Goal: Task Accomplishment & Management: Use online tool/utility

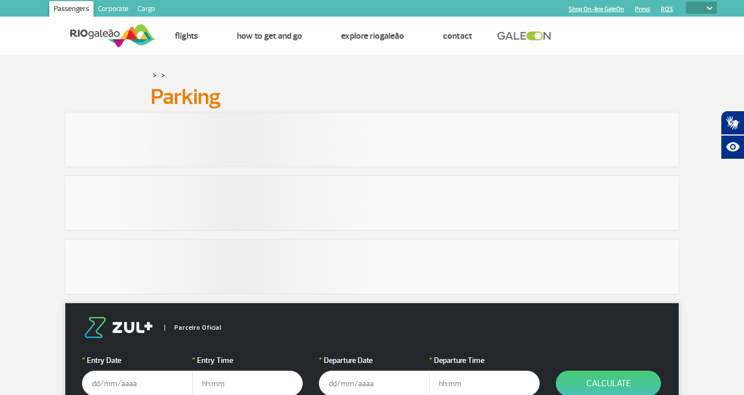
select select
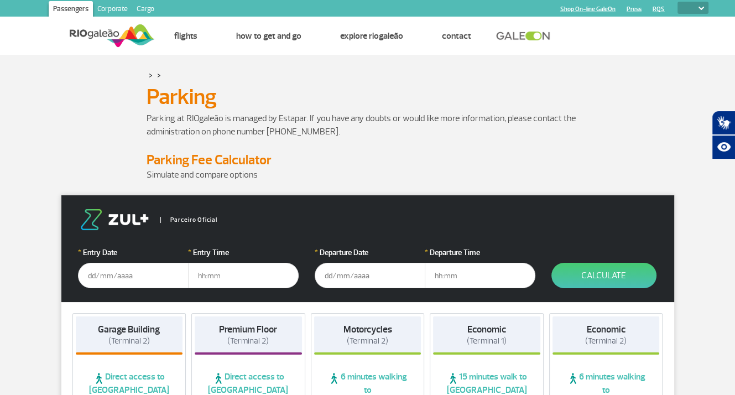
click at [143, 273] on input "text" at bounding box center [133, 275] width 111 height 25
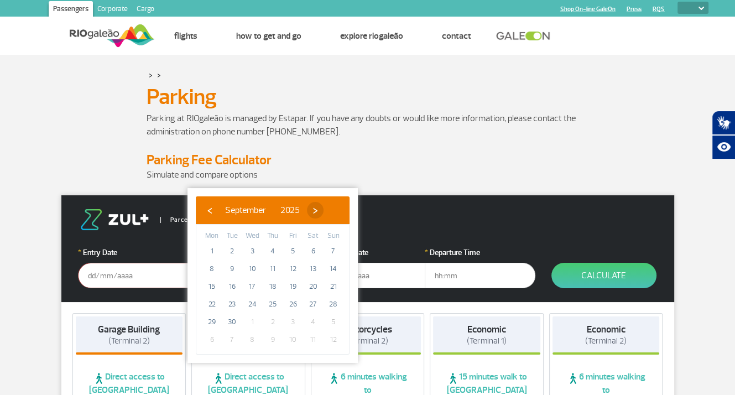
click at [324, 212] on span "›" at bounding box center [315, 210] width 17 height 17
click at [252, 251] on span "1" at bounding box center [252, 251] width 18 height 18
type input "[DATE]"
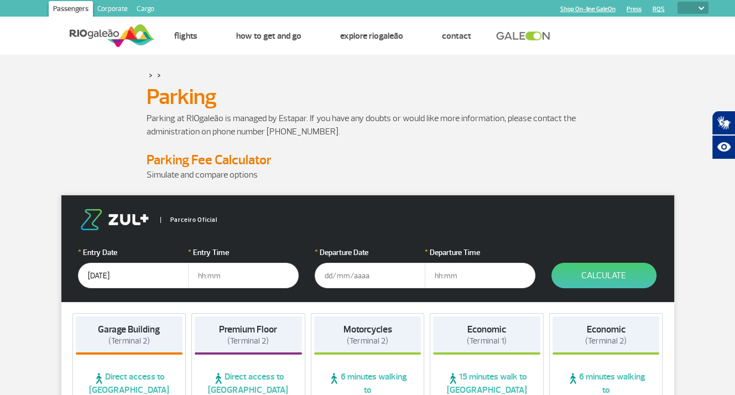
click at [210, 277] on input "text" at bounding box center [243, 275] width 111 height 25
type input "11:00"
click at [332, 276] on input "text" at bounding box center [370, 275] width 111 height 25
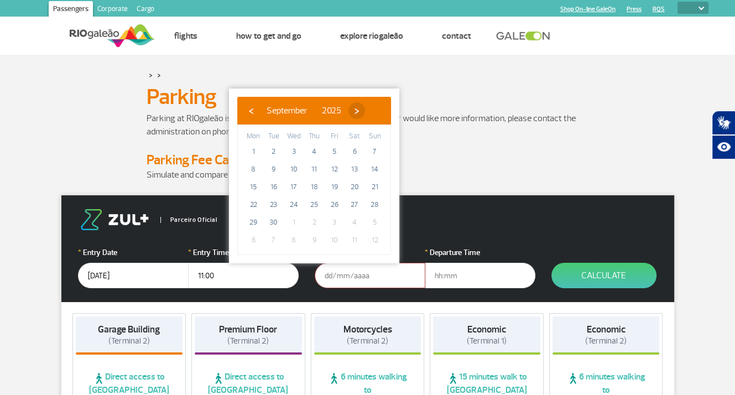
click at [365, 109] on span "›" at bounding box center [357, 110] width 17 height 17
click at [272, 185] on span "14" at bounding box center [274, 187] width 18 height 18
type input "[DATE]"
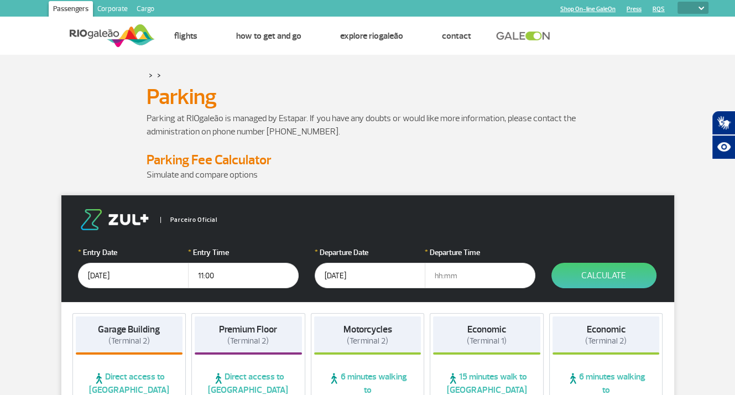
click at [447, 273] on input "text" at bounding box center [480, 275] width 111 height 25
type input "22:30"
click at [600, 276] on button "Calculate" at bounding box center [604, 275] width 105 height 25
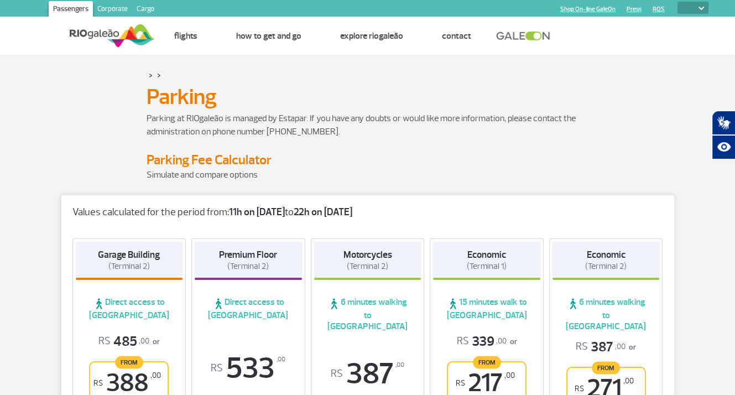
click at [702, 7] on img at bounding box center [702, 8] width 6 height 3
click at [702, 9] on img at bounding box center [702, 8] width 6 height 3
click at [702, 8] on img at bounding box center [702, 8] width 6 height 3
click at [660, 9] on link "RQS" at bounding box center [659, 9] width 12 height 7
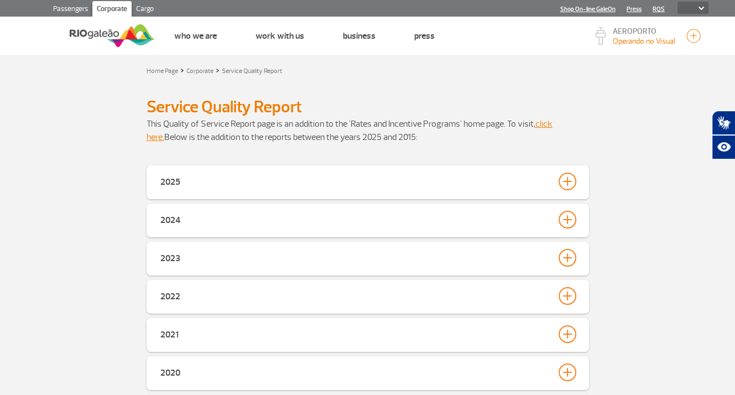
click at [635, 10] on link "Press" at bounding box center [634, 9] width 15 height 7
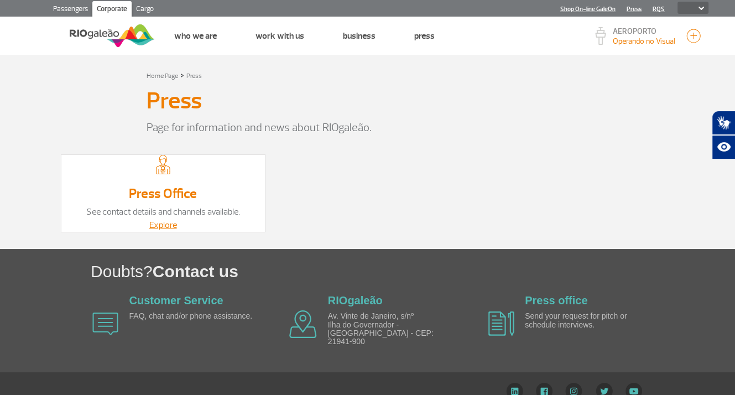
click at [602, 10] on link "Shop On-line GaleOn" at bounding box center [588, 9] width 55 height 7
click at [701, 9] on img at bounding box center [702, 8] width 6 height 3
